Goal: Task Accomplishment & Management: Use online tool/utility

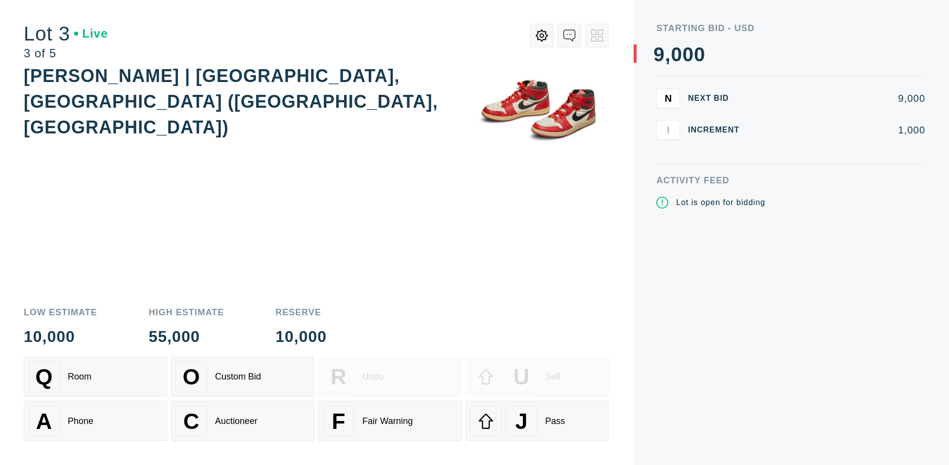
click at [537, 421] on div "J Pass" at bounding box center [537, 421] width 134 height 32
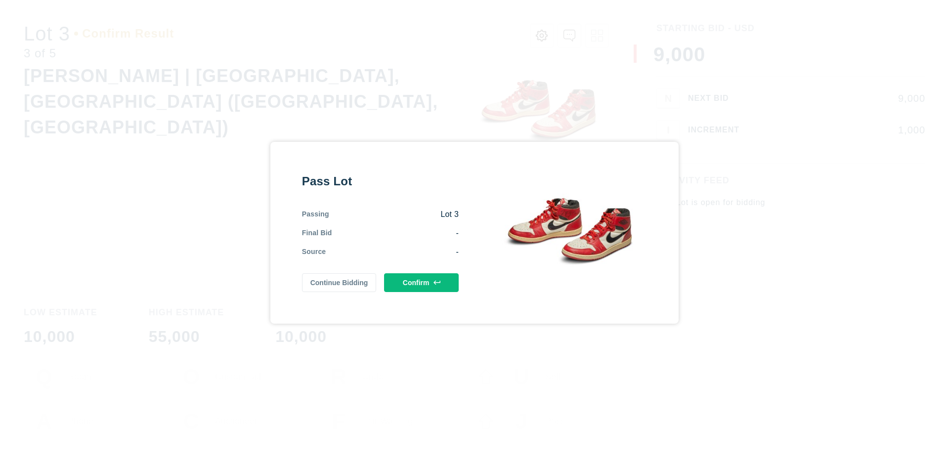
click at [421, 282] on button "Confirm" at bounding box center [421, 282] width 75 height 19
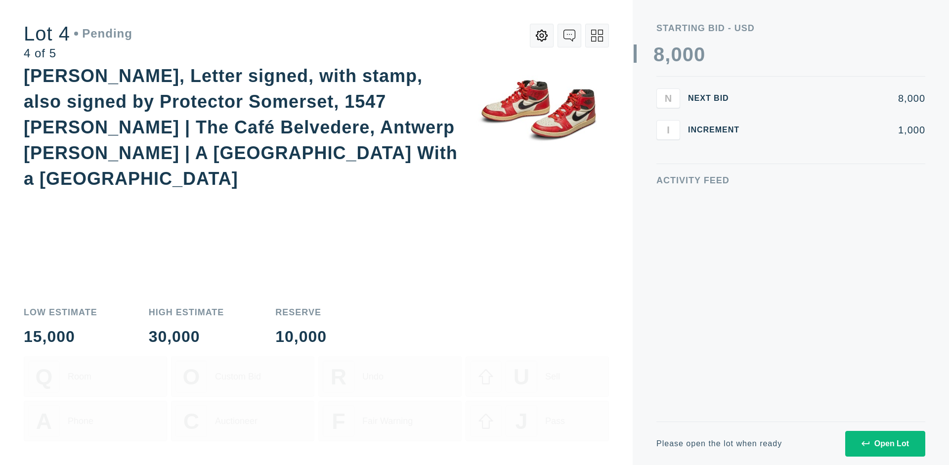
click at [597, 36] on icon at bounding box center [597, 36] width 12 height 12
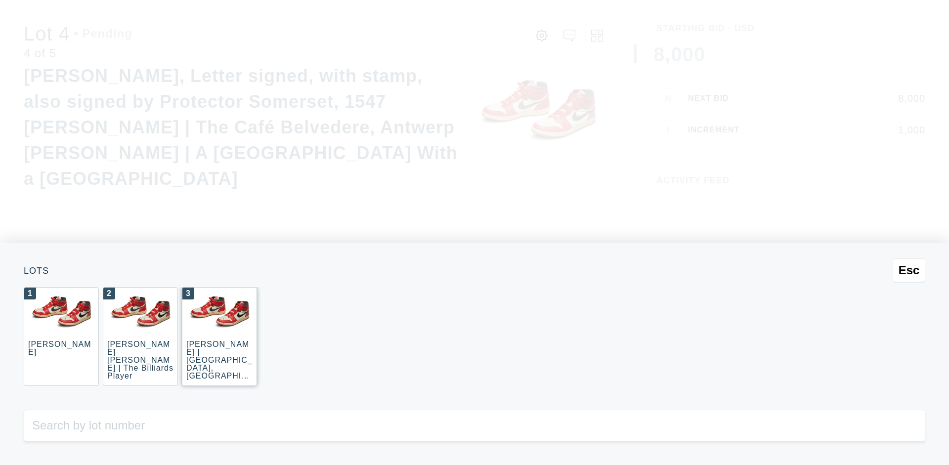
click at [219, 337] on div "3 [PERSON_NAME] | [GEOGRAPHIC_DATA], [GEOGRAPHIC_DATA] ([GEOGRAPHIC_DATA], [GEO…" at bounding box center [219, 336] width 75 height 99
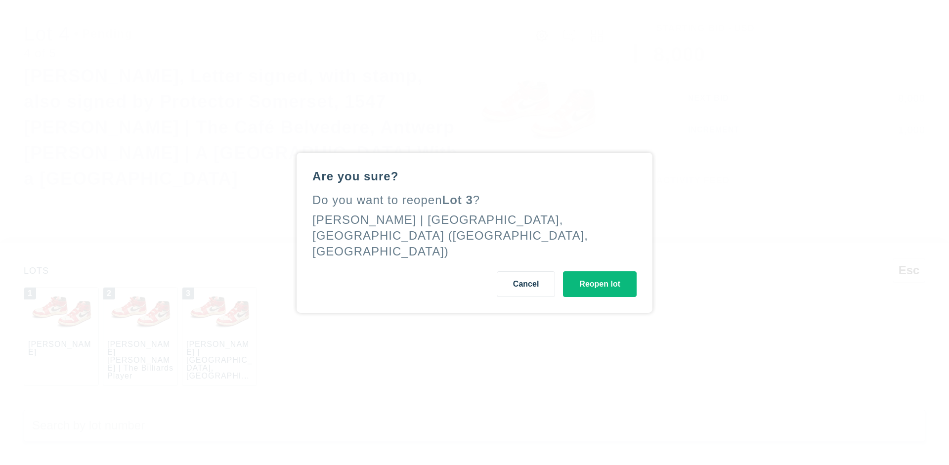
click at [599, 276] on button "Reopen lot" at bounding box center [600, 284] width 74 height 26
